Goal: Find specific page/section: Find specific page/section

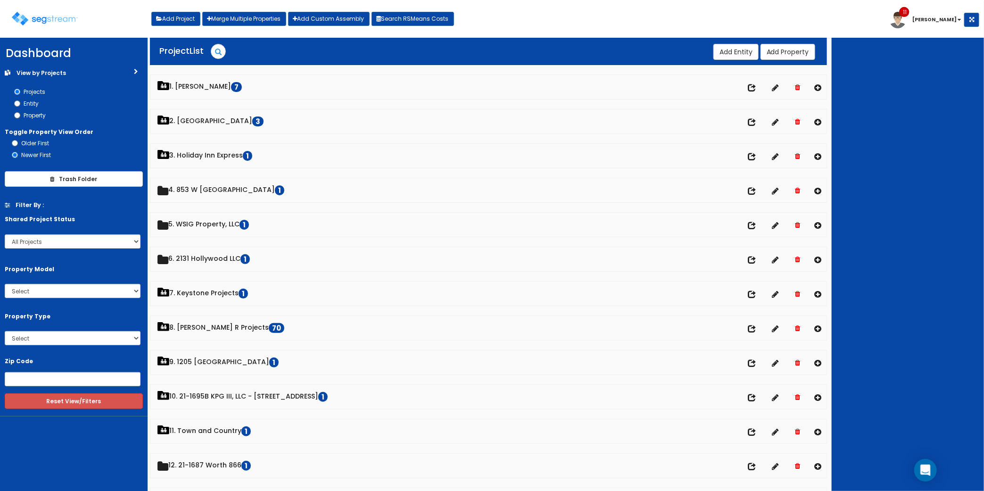
click at [643, 23] on div "Toggle navigation Add Project Merge Multiple Properties Add Custom Assembly Sea…" at bounding box center [492, 22] width 975 height 31
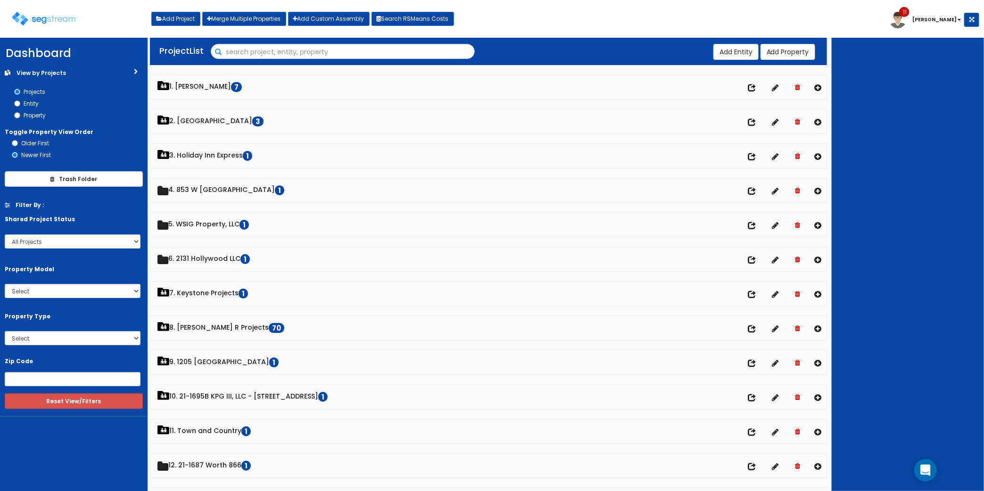
click at [245, 54] on input "Search" at bounding box center [342, 52] width 263 height 16
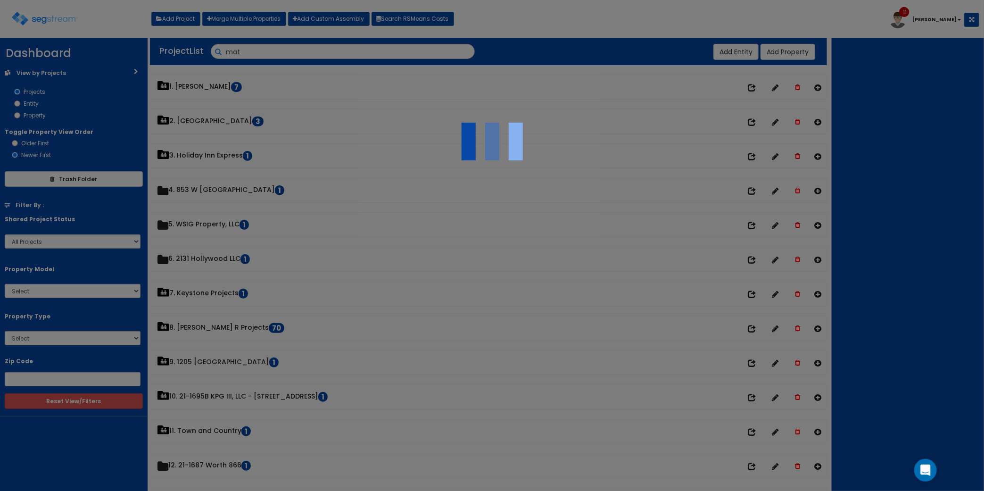
type input "matt"
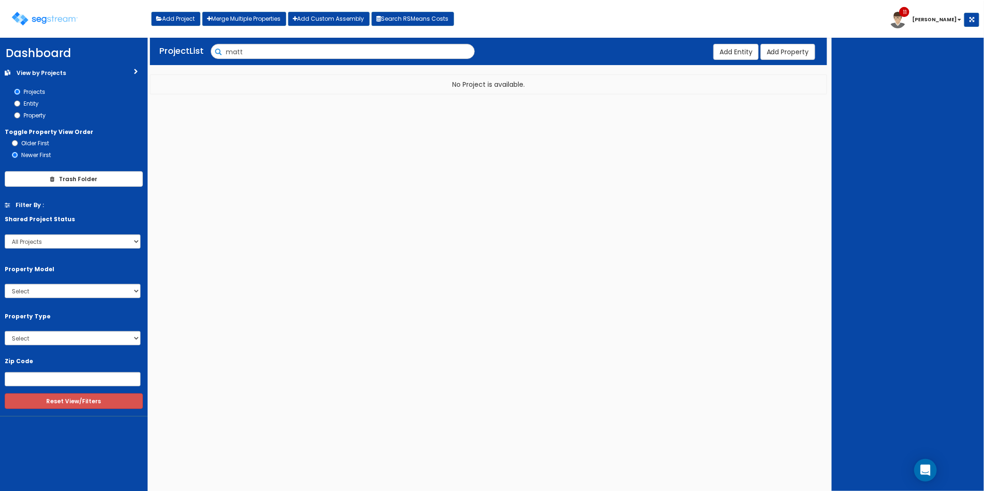
drag, startPoint x: 276, startPoint y: 50, endPoint x: 116, endPoint y: 26, distance: 161.7
click at [128, 41] on body "Toggle navigation Add Project Merge Multiple Properties Add Custom Assembly Sea…" at bounding box center [492, 72] width 984 height 62
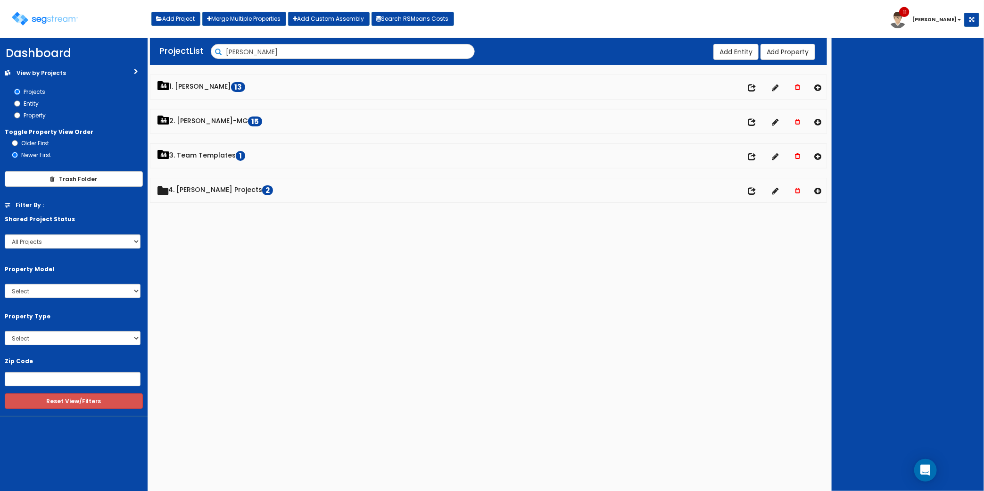
type input "[PERSON_NAME]"
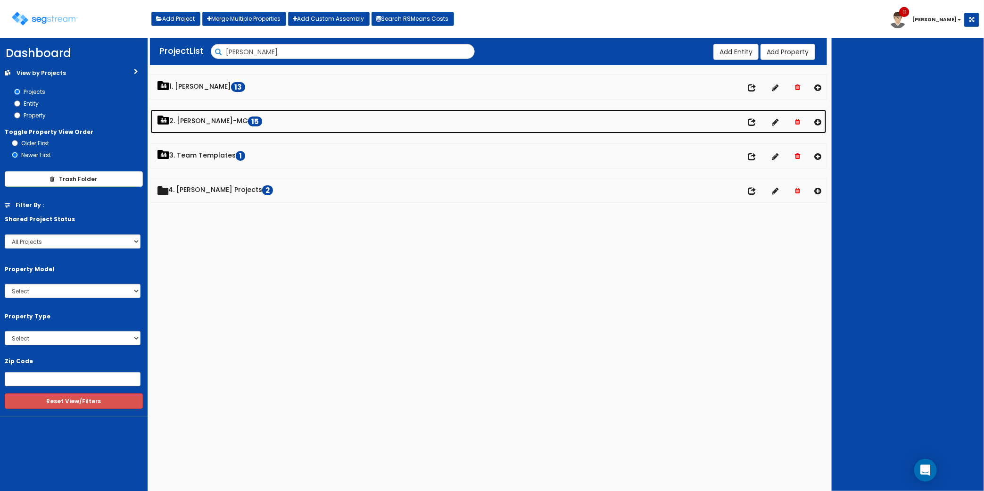
click at [197, 125] on div "We are Building your Property. So please grab a coffee and let us do the heavy …" at bounding box center [492, 126] width 984 height 171
click at [213, 121] on link "2. [PERSON_NAME]-MG 15" at bounding box center [488, 121] width 676 height 24
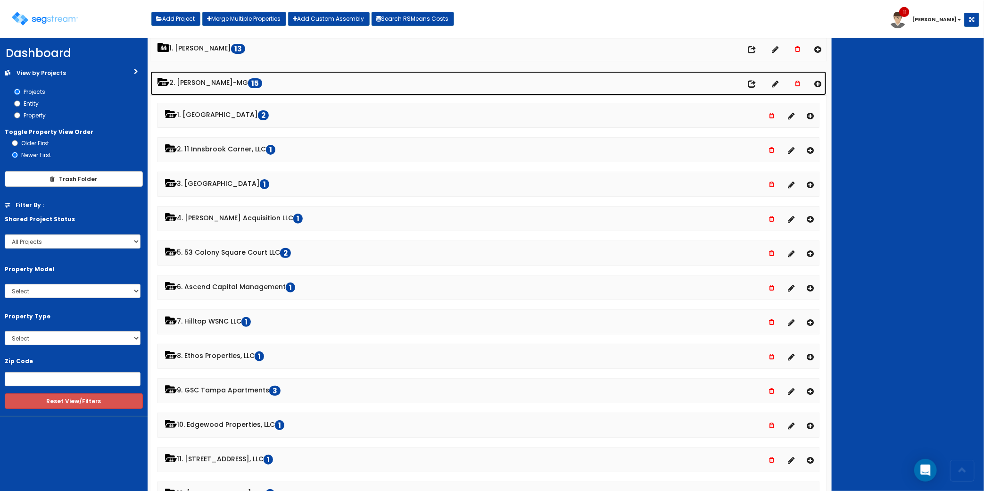
scroll to position [59, 0]
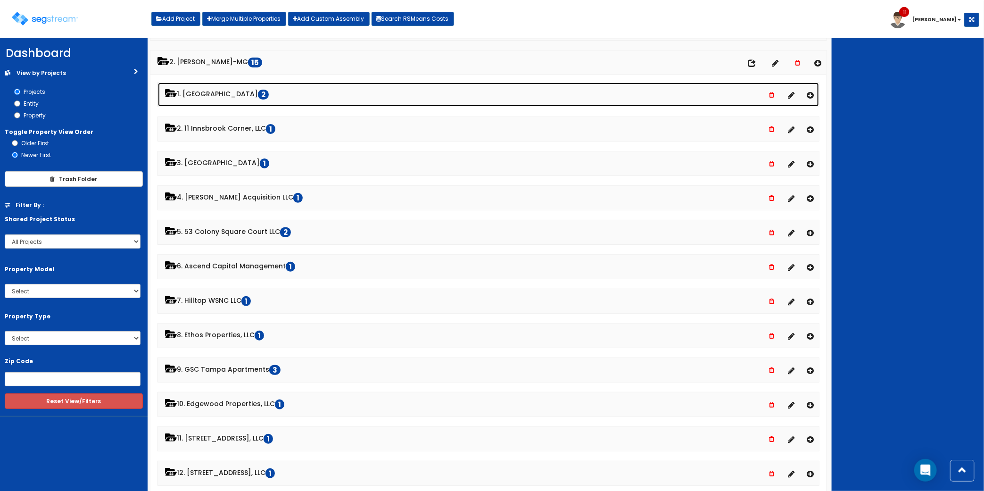
click at [213, 97] on link "1. Rebkee 2" at bounding box center [488, 95] width 661 height 24
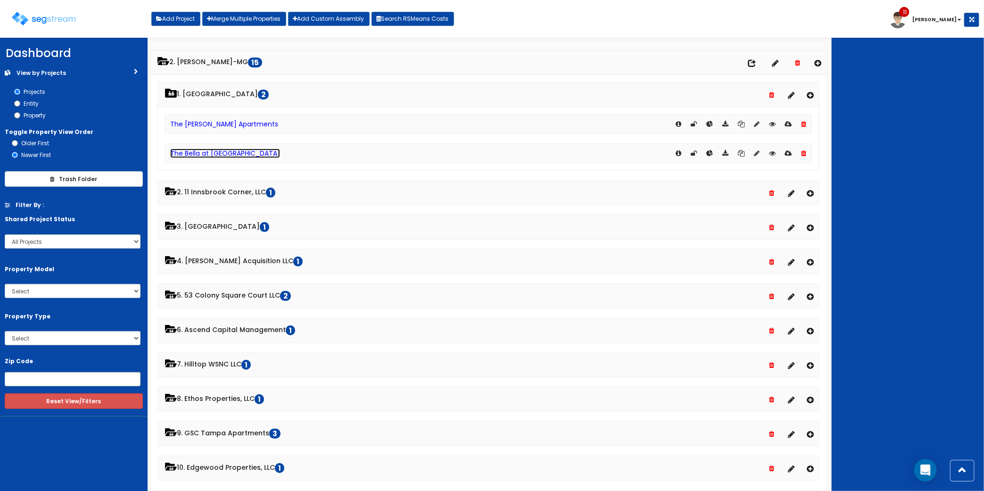
click at [226, 155] on link "The Bella at [GEOGRAPHIC_DATA]" at bounding box center [225, 153] width 110 height 9
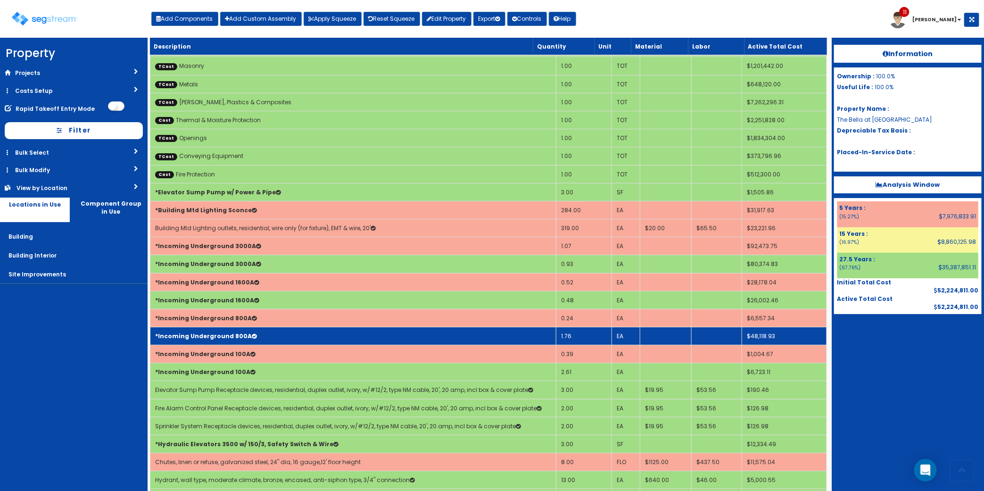
scroll to position [59, 0]
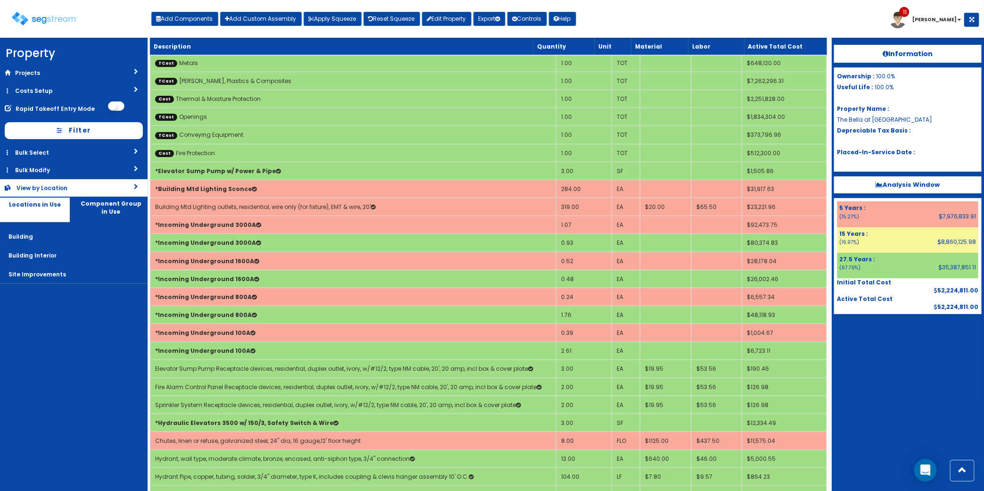
click at [99, 185] on link "View by Location" at bounding box center [74, 187] width 148 height 17
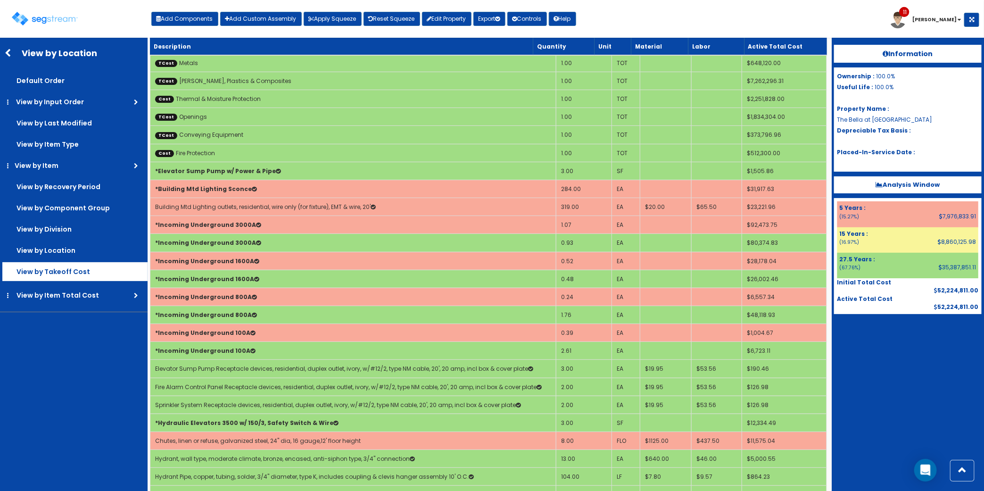
click at [67, 274] on label "View by Takeoff Cost" at bounding box center [74, 271] width 145 height 19
click at [0, 0] on input "View by Takeoff Cost" at bounding box center [0, 0] width 0 height 0
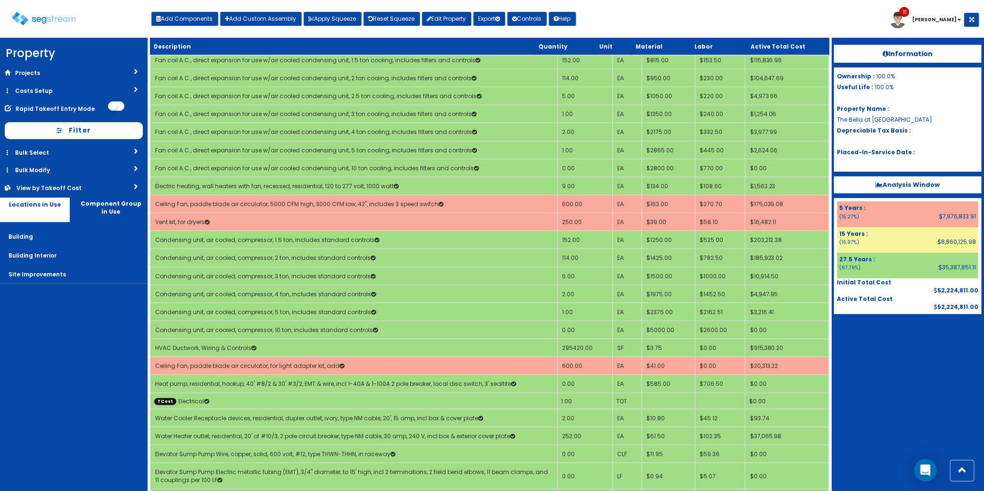
scroll to position [4538, 0]
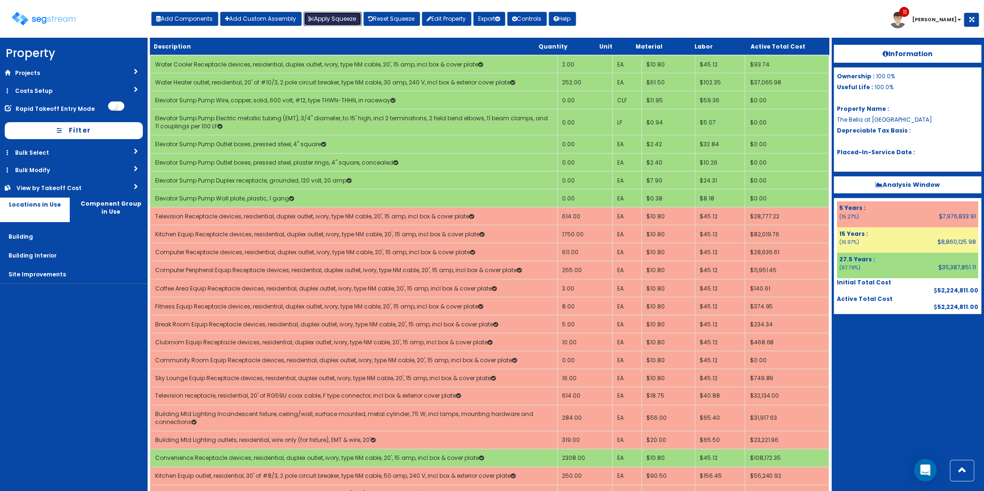
click at [352, 19] on button "Apply Squeeze" at bounding box center [333, 19] width 58 height 14
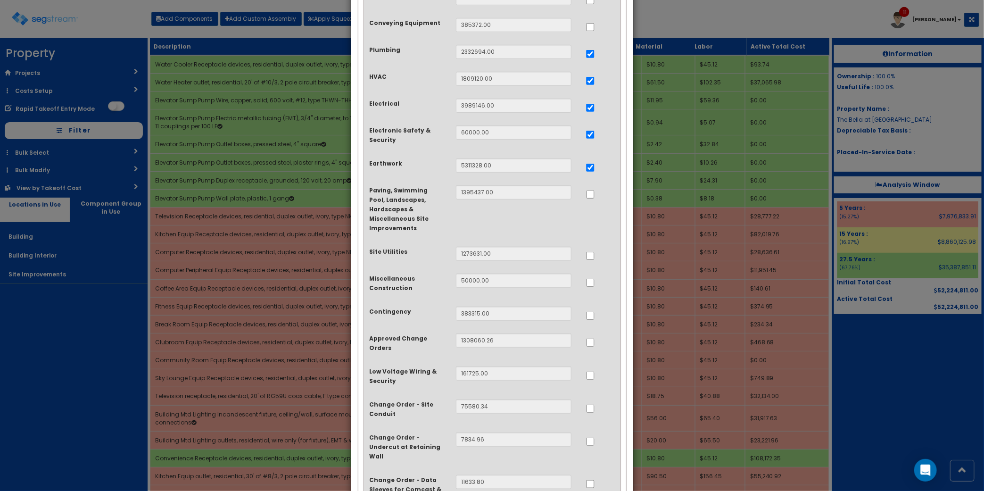
scroll to position [295, 0]
click at [711, 28] on div "× Apply Squeezing Squeeze Type Select 1. Squeeze by Takeoff Cost Total Building…" at bounding box center [492, 245] width 984 height 491
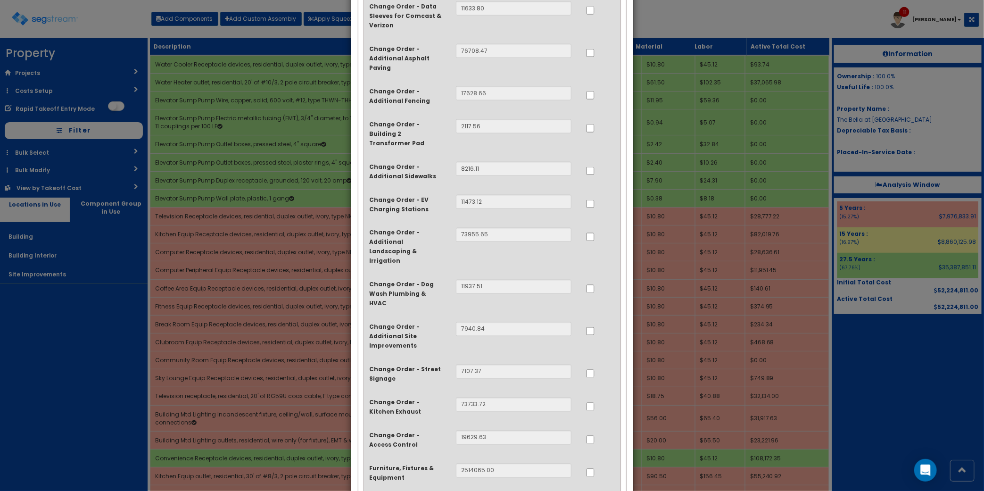
scroll to position [802, 0]
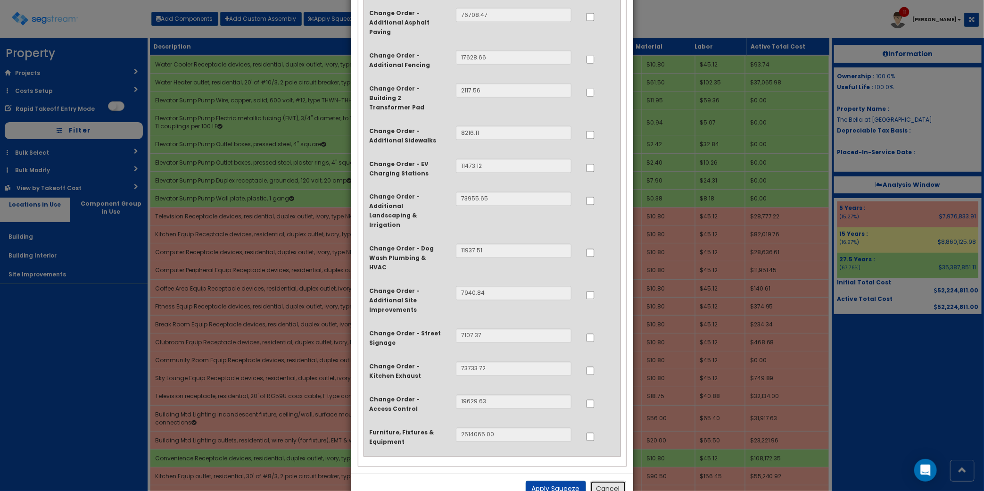
click at [601, 481] on button "Cancel" at bounding box center [608, 489] width 36 height 16
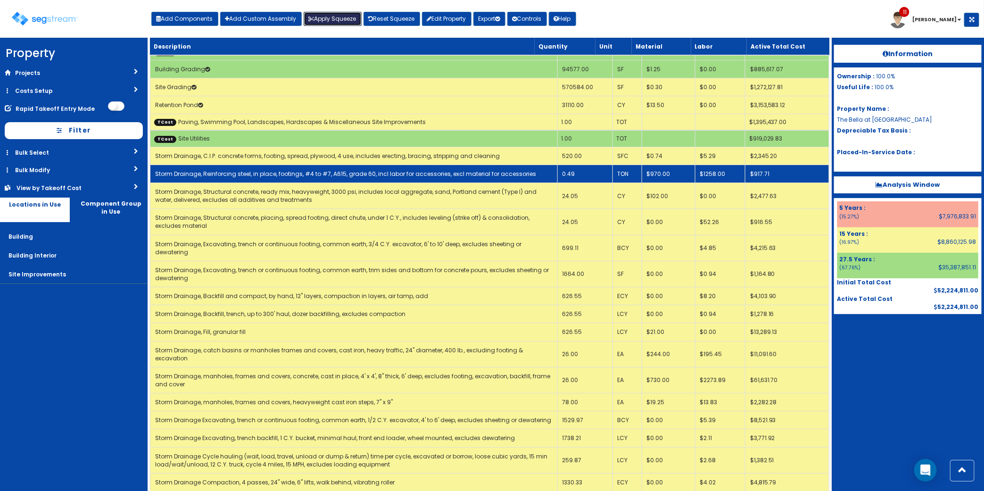
scroll to position [9688, 0]
